Goal: Find contact information: Find contact information

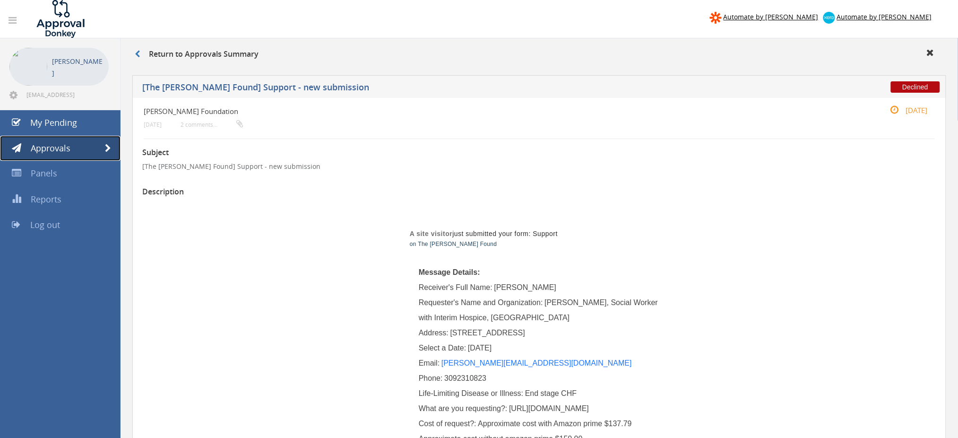
click at [103, 144] on link "Approvals" at bounding box center [60, 149] width 121 height 26
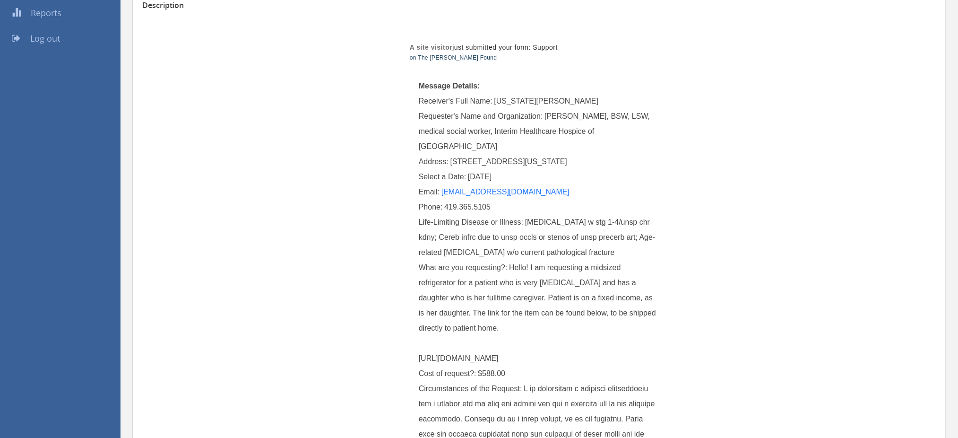
scroll to position [189, 0]
click at [511, 99] on span "[US_STATE][PERSON_NAME]" at bounding box center [546, 98] width 104 height 8
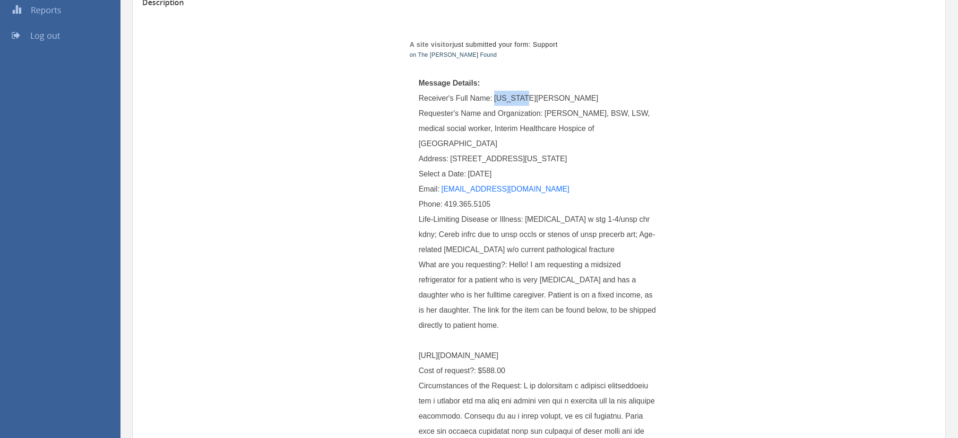
click at [513, 98] on span "[US_STATE][PERSON_NAME]" at bounding box center [546, 98] width 104 height 8
copy span "[US_STATE]"
click at [528, 98] on span "[US_STATE][PERSON_NAME]" at bounding box center [546, 98] width 104 height 8
copy span "[PERSON_NAME]"
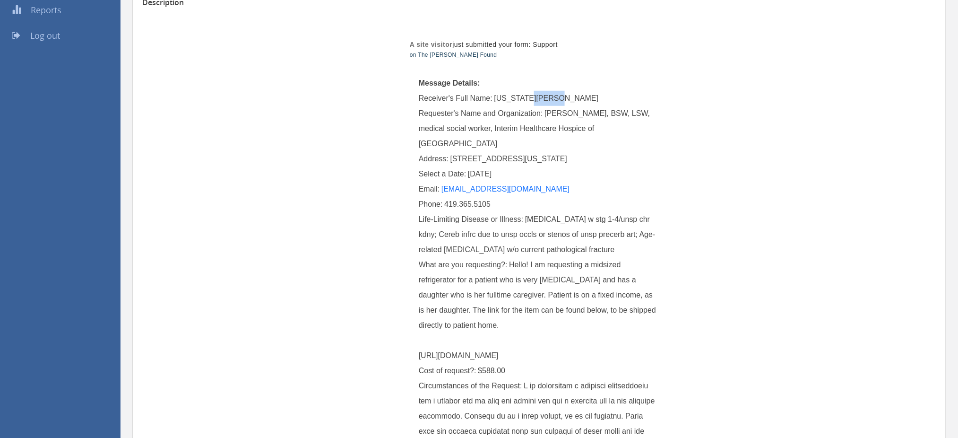
drag, startPoint x: 450, startPoint y: 141, endPoint x: 553, endPoint y: 142, distance: 103.0
click at [553, 155] on span "[STREET_ADDRESS][US_STATE]" at bounding box center [508, 159] width 117 height 8
copy span "[STREET_ADDRESS][US_STATE],"
